Goal: Task Accomplishment & Management: Use online tool/utility

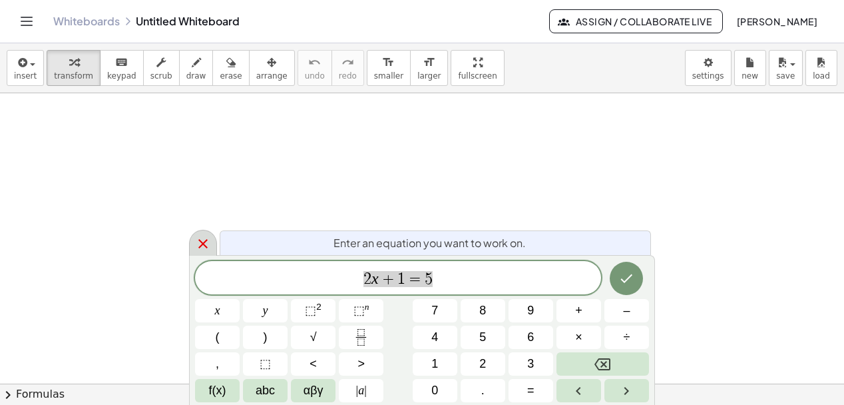
click at [208, 244] on icon at bounding box center [203, 244] width 16 height 16
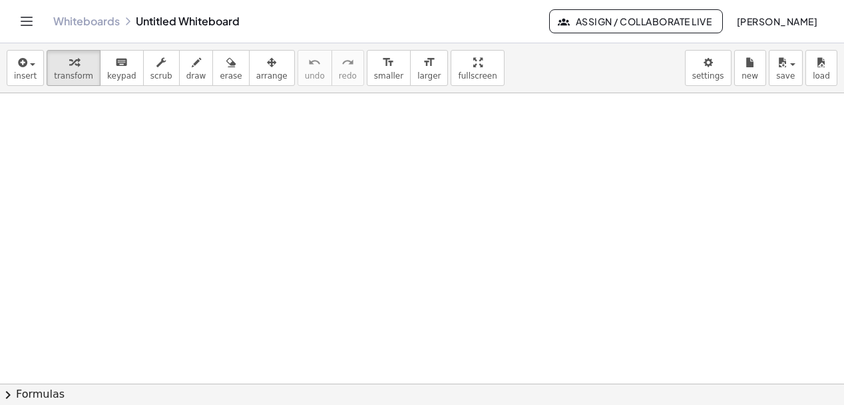
click at [73, 29] on div "Whiteboards Untitled Whiteboard Assign / Collaborate Live [PERSON_NAME]" at bounding box center [422, 21] width 812 height 43
click at [81, 20] on link "Whiteboards" at bounding box center [86, 21] width 67 height 13
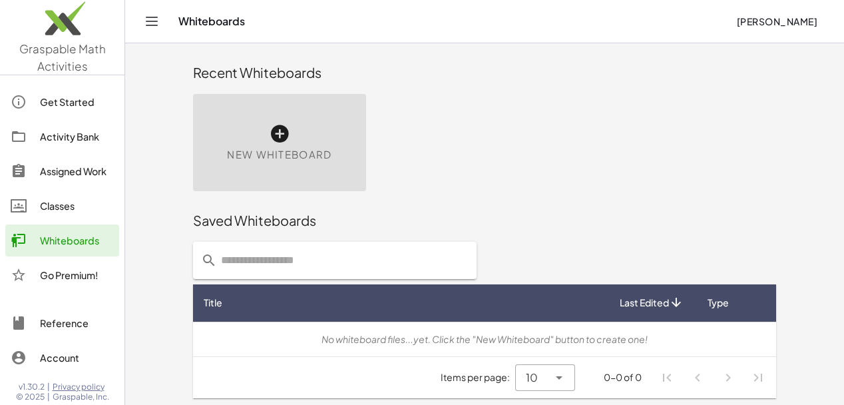
click at [277, 135] on icon at bounding box center [279, 133] width 21 height 21
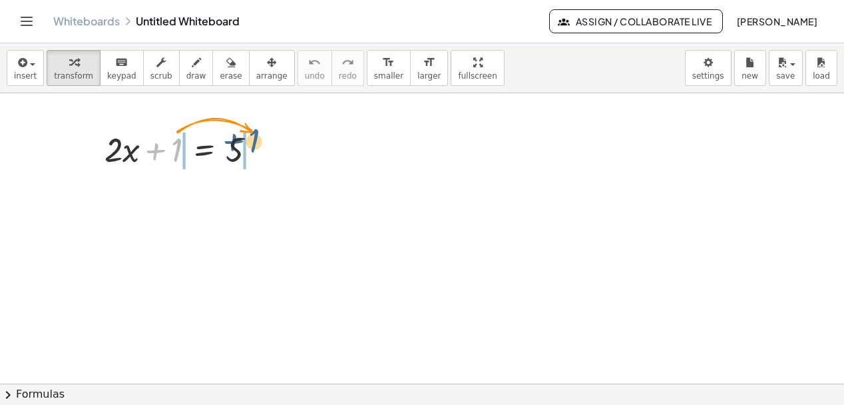
drag, startPoint x: 164, startPoint y: 147, endPoint x: 252, endPoint y: 143, distance: 87.9
click at [252, 143] on div at bounding box center [186, 148] width 176 height 45
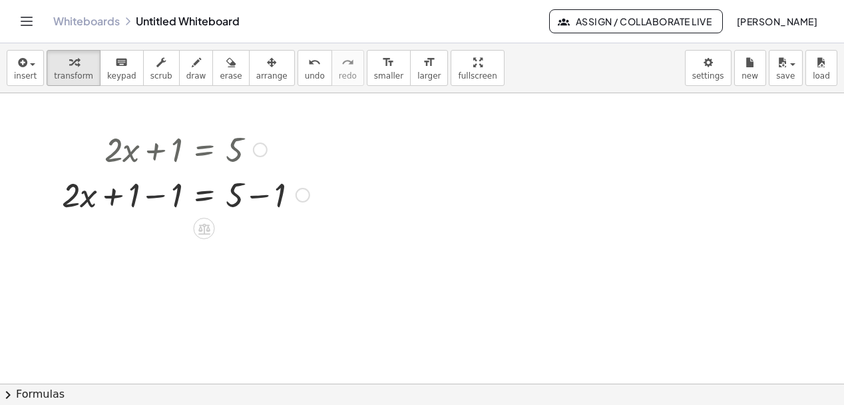
click at [152, 200] on div at bounding box center [185, 193] width 261 height 45
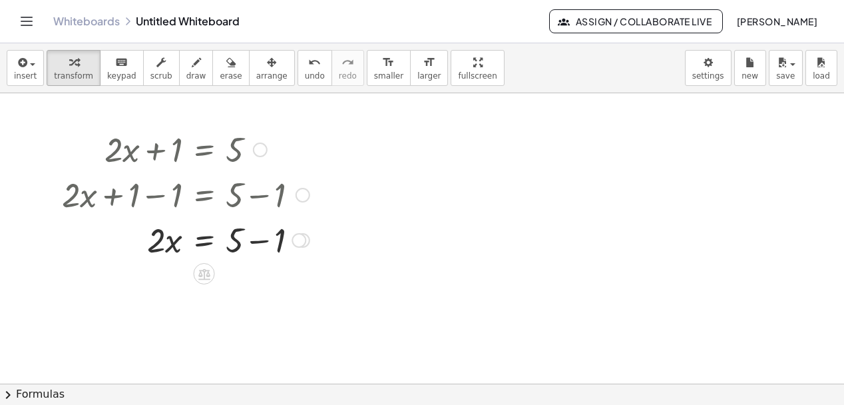
click at [263, 242] on div at bounding box center [185, 238] width 261 height 45
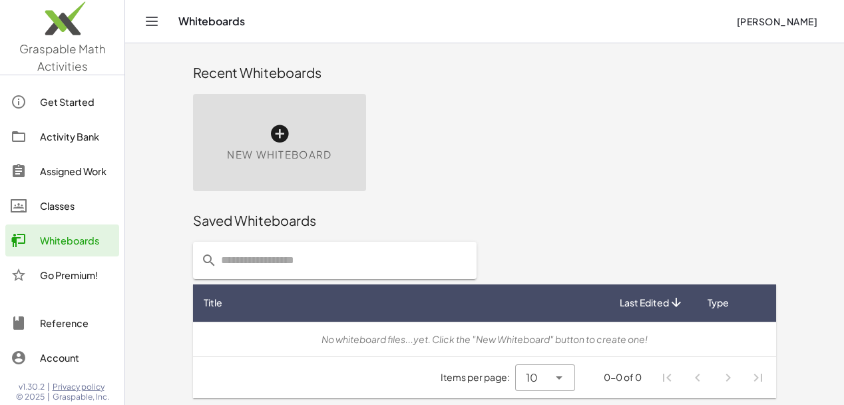
scroll to position [1, 0]
